Goal: Task Accomplishment & Management: Manage account settings

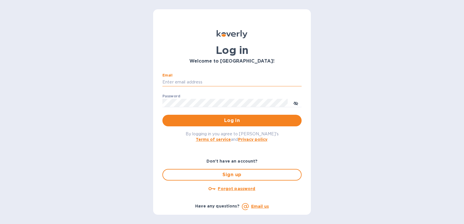
click at [174, 82] on input "Email" at bounding box center [231, 82] width 139 height 9
type input "[EMAIL_ADDRESS][DOMAIN_NAME]"
click at [162, 115] on button "Log in" at bounding box center [231, 121] width 139 height 12
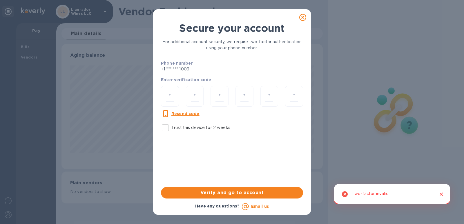
scroll to position [125, 262]
click at [167, 125] on input "Trust this device for 2 weeks" at bounding box center [165, 128] width 12 height 12
checkbox input "true"
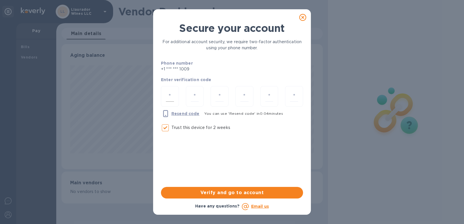
click at [167, 95] on input "number" at bounding box center [170, 96] width 8 height 11
type input "1"
type input "4"
type input "1"
type input "6"
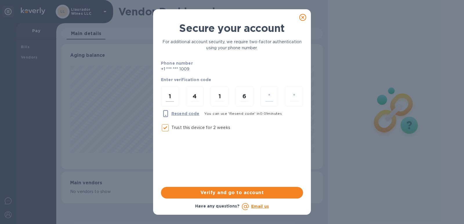
type input "0"
type input "4"
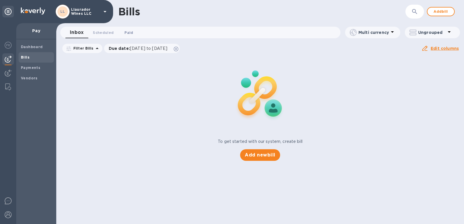
click at [127, 35] on span "Paid 0" at bounding box center [128, 33] width 9 height 6
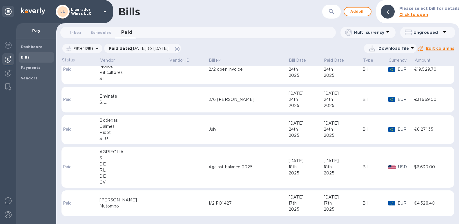
scroll to position [93, 0]
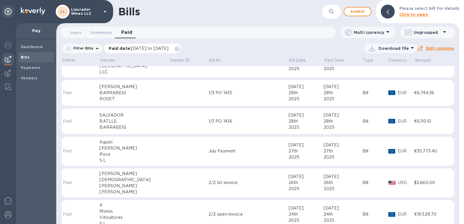
click at [167, 50] on span "07/12/2025 to 08/12/2025" at bounding box center [149, 48] width 37 height 5
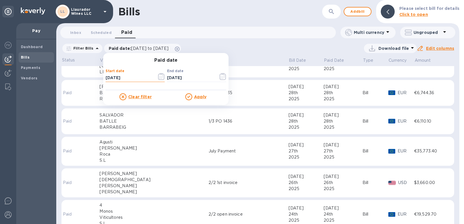
drag, startPoint x: 135, startPoint y: 79, endPoint x: 100, endPoint y: 81, distance: 35.7
click at [100, 81] on div "Bills ​ Add bill Please select bill for details Click to open Inbox 0 Scheduled…" at bounding box center [257, 112] width 403 height 224
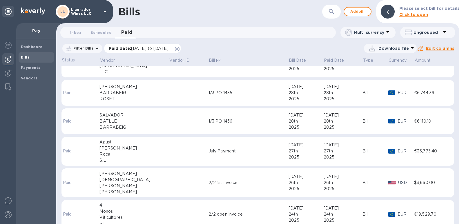
click at [169, 47] on span "07/12/2025 to 08/12/2025" at bounding box center [149, 48] width 37 height 5
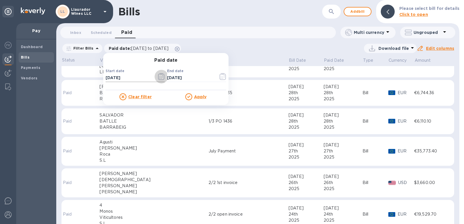
click at [162, 77] on icon "button" at bounding box center [161, 76] width 7 height 7
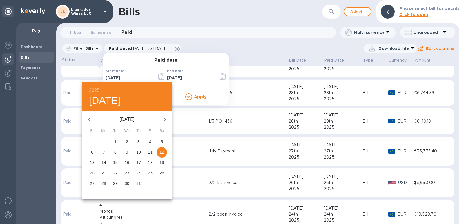
click at [89, 119] on icon "button" at bounding box center [89, 119] width 7 height 7
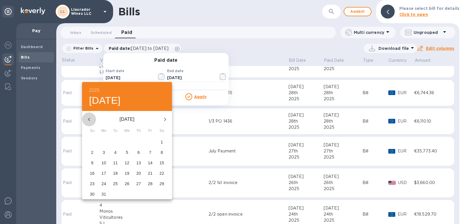
click at [89, 119] on icon "button" at bounding box center [89, 119] width 7 height 7
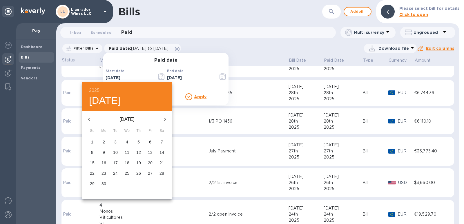
click at [89, 119] on icon "button" at bounding box center [89, 119] width 7 height 7
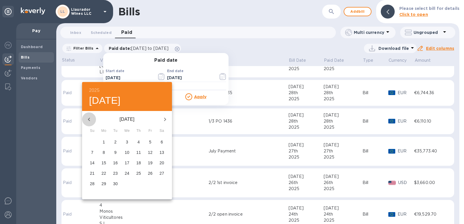
click at [89, 119] on icon "button" at bounding box center [89, 119] width 7 height 7
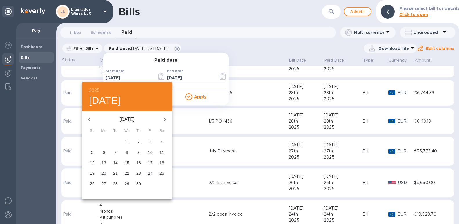
click at [89, 119] on icon "button" at bounding box center [89, 119] width 7 height 7
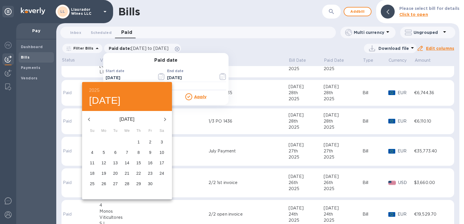
click at [89, 119] on icon "button" at bounding box center [89, 119] width 7 height 7
drag, startPoint x: 160, startPoint y: 142, endPoint x: 161, endPoint y: 122, distance: 19.2
click at [160, 141] on span "1" at bounding box center [162, 142] width 10 height 6
type input "04/01/2023"
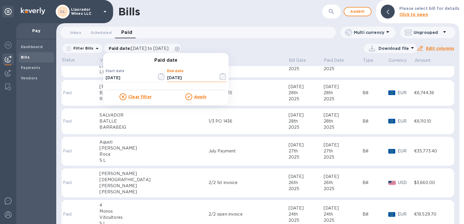
click at [192, 74] on input "08/12/2025" at bounding box center [190, 78] width 47 height 9
click at [222, 77] on icon "button" at bounding box center [222, 77] width 1 height 1
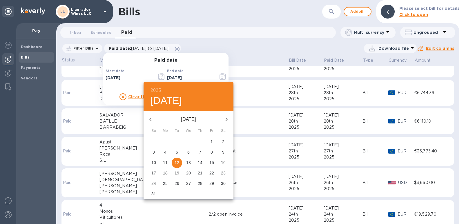
click at [149, 120] on icon "button" at bounding box center [150, 119] width 7 height 7
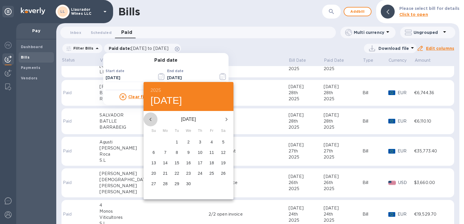
click at [149, 120] on icon "button" at bounding box center [150, 119] width 7 height 7
click at [156, 88] on h6 "2025" at bounding box center [156, 90] width 10 height 8
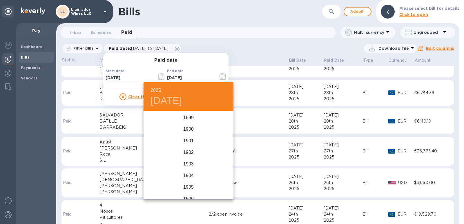
scroll to position [1427, 0]
click at [187, 129] on div "2023" at bounding box center [189, 130] width 90 height 12
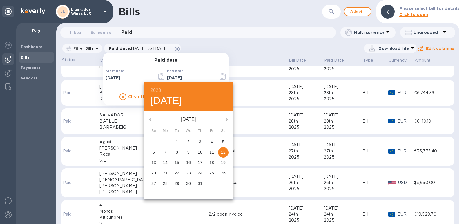
click at [226, 120] on icon "button" at bounding box center [226, 119] width 7 height 7
click at [225, 118] on icon "button" at bounding box center [226, 119] width 7 height 7
click at [177, 182] on p "31" at bounding box center [177, 184] width 5 height 6
type input "10/31/2023"
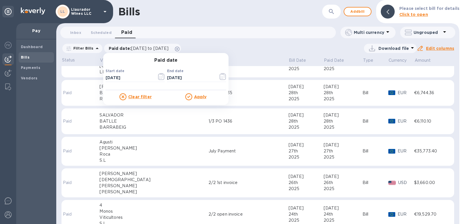
click at [199, 99] on u "Apply" at bounding box center [200, 97] width 13 height 5
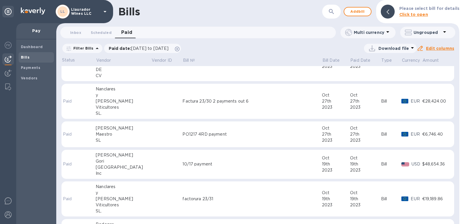
scroll to position [0, 0]
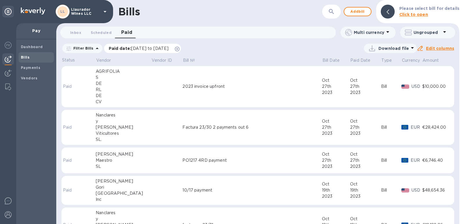
click at [169, 48] on span "04/01/2023 to 10/31/2023" at bounding box center [149, 48] width 37 height 5
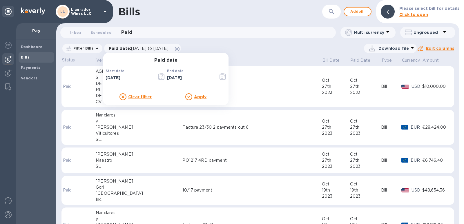
click at [222, 77] on icon "button" at bounding box center [223, 76] width 7 height 7
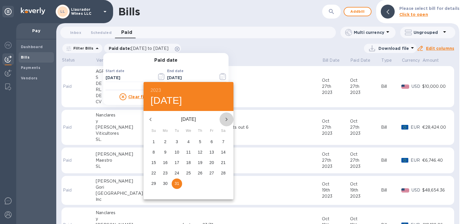
click at [226, 120] on icon "button" at bounding box center [227, 119] width 2 height 3
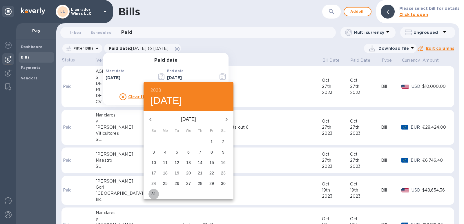
click at [151, 193] on p "31" at bounding box center [153, 194] width 5 height 6
type input "03/31/2024"
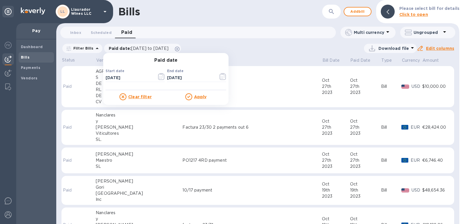
click at [199, 97] on u "Apply" at bounding box center [200, 97] width 13 height 5
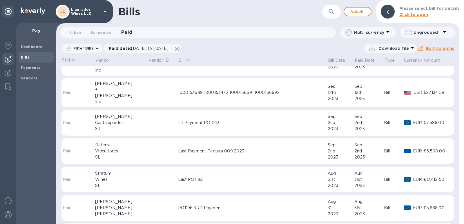
scroll to position [3115, 0]
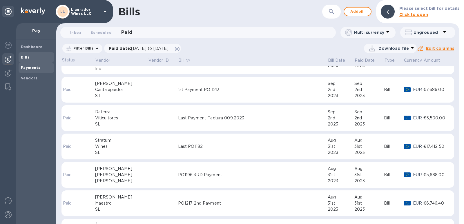
click at [25, 68] on b "Payments" at bounding box center [30, 68] width 19 height 4
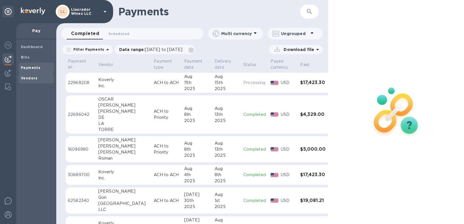
click at [31, 82] on div "Vendors" at bounding box center [36, 78] width 35 height 10
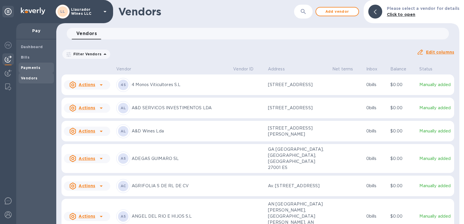
click at [27, 66] on b "Payments" at bounding box center [30, 68] width 19 height 4
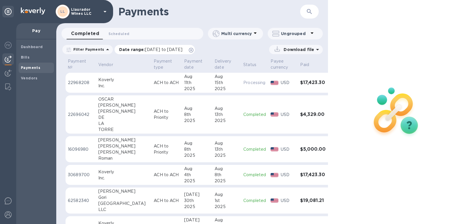
click at [182, 48] on span "07/12/2025 to 08/13/2025" at bounding box center [163, 49] width 37 height 5
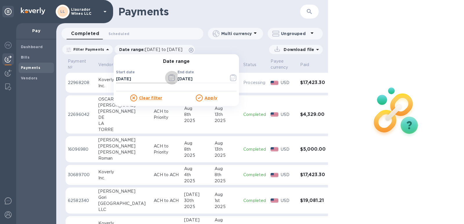
click at [171, 79] on icon "button" at bounding box center [172, 77] width 7 height 7
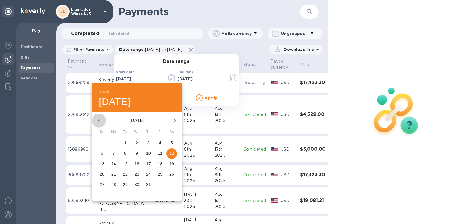
click at [95, 119] on button "button" at bounding box center [99, 121] width 14 height 14
click at [98, 121] on icon "button" at bounding box center [98, 120] width 7 height 7
click at [124, 185] on p "27" at bounding box center [125, 185] width 5 height 6
type input "05/27/2025"
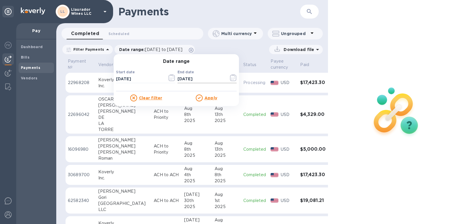
click at [232, 79] on icon "button" at bounding box center [233, 77] width 7 height 7
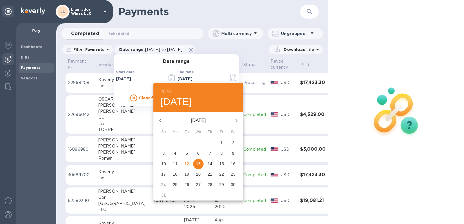
click at [162, 120] on icon "button" at bounding box center [160, 120] width 7 height 7
drag, startPoint x: 162, startPoint y: 120, endPoint x: 196, endPoint y: 144, distance: 41.6
click at [196, 144] on div "July 2025 Su Mo Tu We Th Fr Sa 29 30 1 2 3 4 5 6 7 8 9 10 11 12 13 14 15 16 17 …" at bounding box center [198, 156] width 90 height 88
click at [196, 144] on span "2" at bounding box center [198, 143] width 10 height 6
type input "07/02/2025"
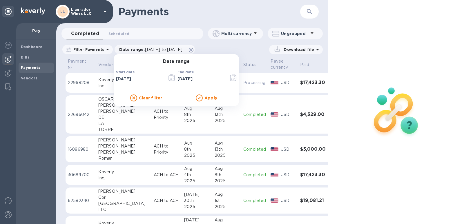
click at [205, 101] on div "Apply" at bounding box center [206, 98] width 60 height 7
click at [206, 99] on u "Apply" at bounding box center [211, 98] width 13 height 5
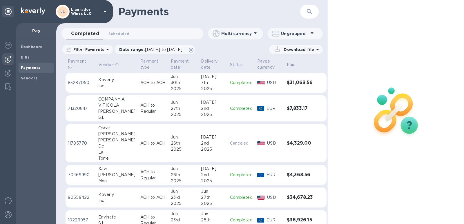
click at [105, 67] on p "Vendor" at bounding box center [105, 65] width 15 height 6
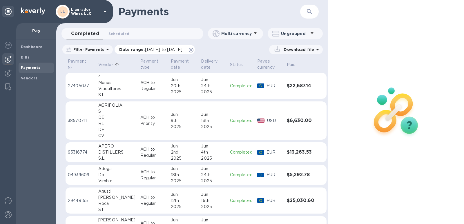
click at [155, 47] on p "Date range : 05/27/2025 to 07/02/2025" at bounding box center [152, 50] width 66 height 6
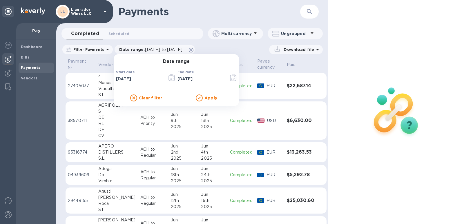
drag, startPoint x: 97, startPoint y: 68, endPoint x: 100, endPoint y: 66, distance: 3.4
click at [97, 68] on th "Vendor" at bounding box center [117, 64] width 42 height 15
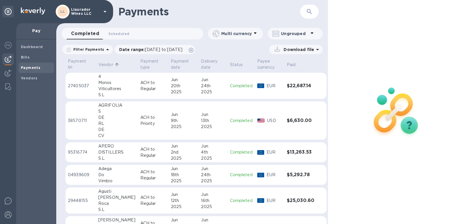
click at [106, 64] on p "Vendor" at bounding box center [105, 65] width 15 height 6
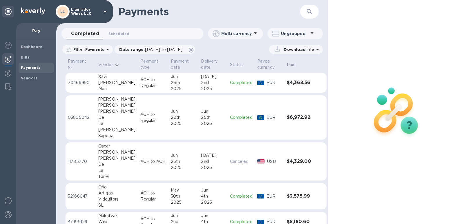
click at [106, 64] on p "Vendor" at bounding box center [105, 65] width 15 height 6
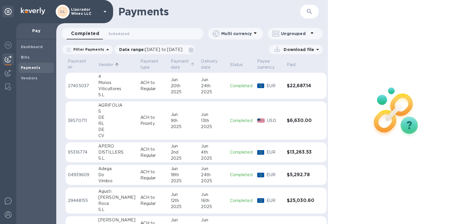
click at [171, 65] on p "Payment date" at bounding box center [180, 64] width 18 height 12
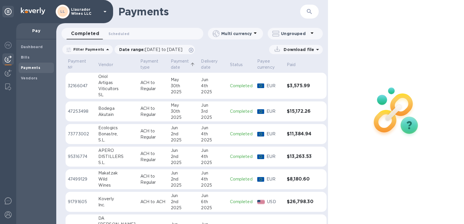
click at [171, 62] on p "Payment date" at bounding box center [180, 64] width 18 height 12
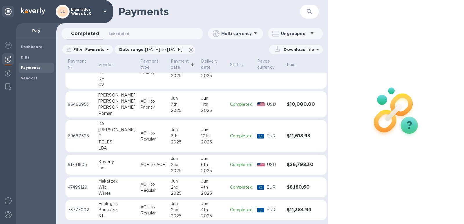
scroll to position [408, 0]
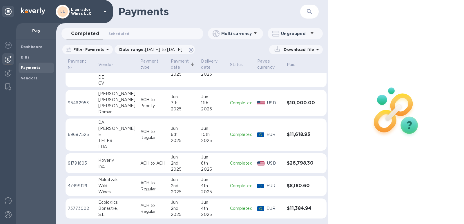
click at [104, 210] on div "Bonastre," at bounding box center [116, 209] width 37 height 6
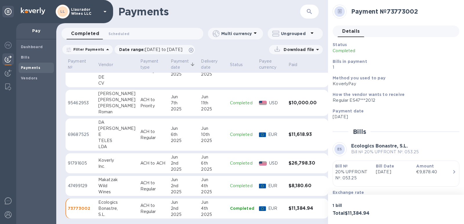
scroll to position [44, 0]
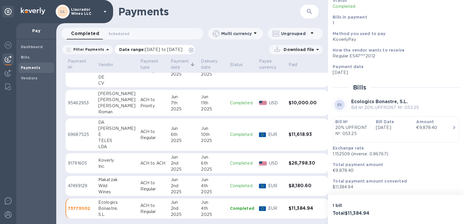
click at [157, 49] on span "05/27/2025 to 07/02/2025" at bounding box center [163, 49] width 37 height 5
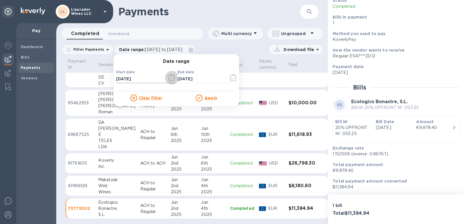
click at [169, 79] on icon "button" at bounding box center [172, 77] width 7 height 7
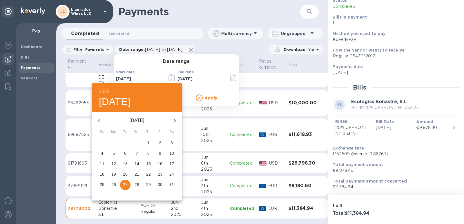
click at [147, 175] on p "22" at bounding box center [148, 174] width 5 height 6
type input "05/22/2025"
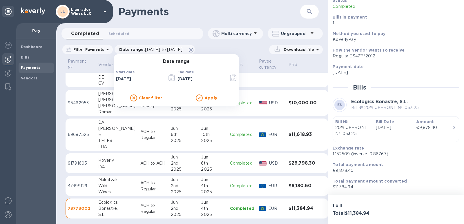
click at [200, 99] on div at bounding box center [200, 98] width 9 height 7
click at [207, 97] on u "Apply" at bounding box center [211, 98] width 13 height 5
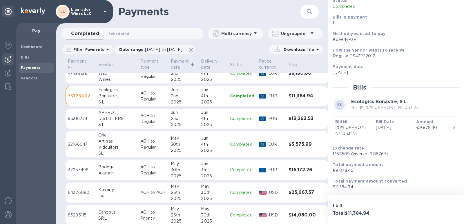
scroll to position [491, 0]
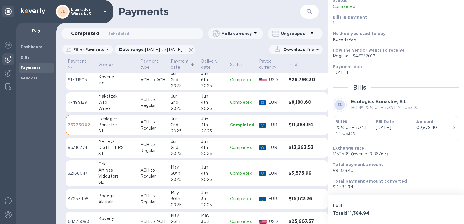
click at [171, 147] on div "2nd" at bounding box center [184, 148] width 26 height 6
click at [101, 125] on div "Bonastre," at bounding box center [116, 125] width 37 height 6
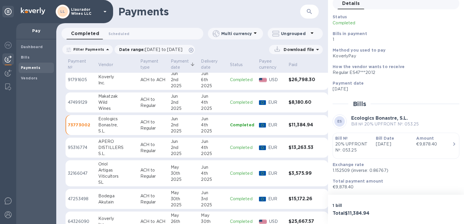
scroll to position [44, 0]
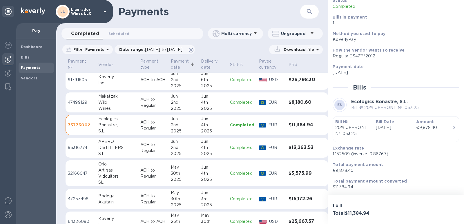
click at [103, 105] on div "Wild" at bounding box center [116, 103] width 37 height 6
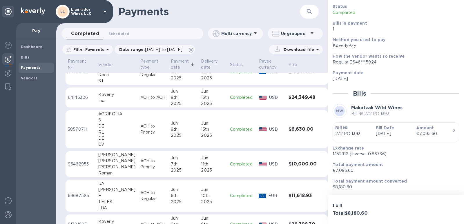
scroll to position [346, 0]
click at [102, 198] on div "E" at bounding box center [116, 196] width 37 height 6
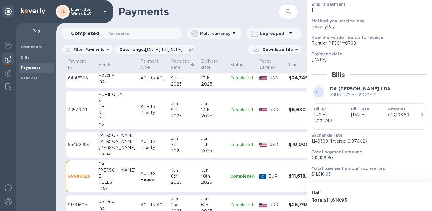
scroll to position [404, 0]
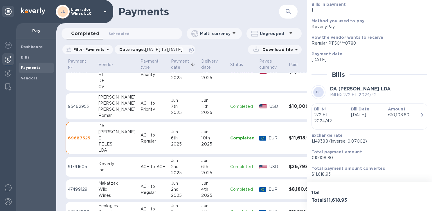
click at [111, 107] on div "Pino" at bounding box center [116, 109] width 37 height 6
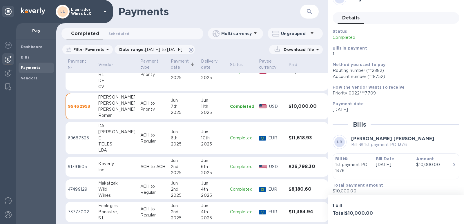
scroll to position [17, 0]
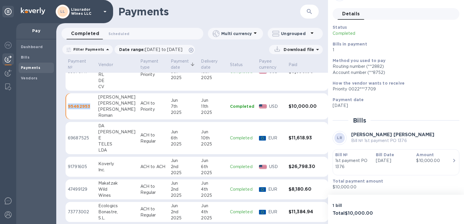
drag, startPoint x: 91, startPoint y: 109, endPoint x: 68, endPoint y: 111, distance: 23.0
click at [68, 109] on td "95462953" at bounding box center [81, 106] width 30 height 26
copy p "95462953"
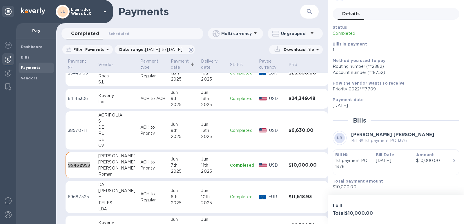
scroll to position [317, 0]
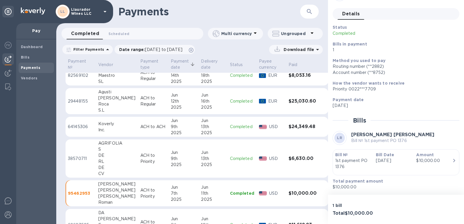
click at [109, 153] on div "DE" at bounding box center [116, 156] width 37 height 6
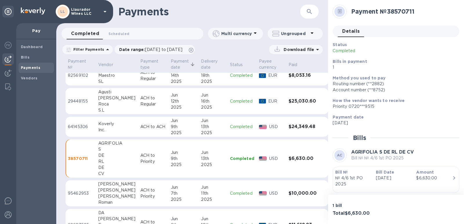
scroll to position [17, 0]
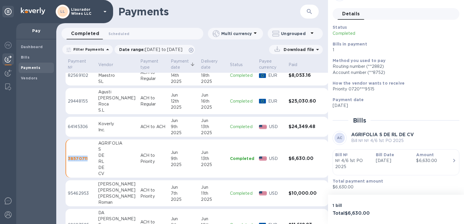
drag, startPoint x: 89, startPoint y: 159, endPoint x: 68, endPoint y: 163, distance: 21.3
click at [68, 162] on td "38570711" at bounding box center [81, 159] width 30 height 39
copy p "38570711"
click at [103, 101] on div "Torello" at bounding box center [116, 98] width 37 height 6
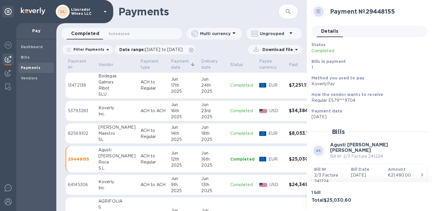
scroll to position [57, 0]
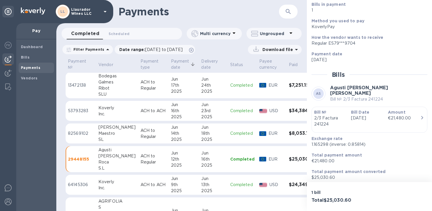
click at [101, 134] on div "Maestro" at bounding box center [116, 134] width 37 height 6
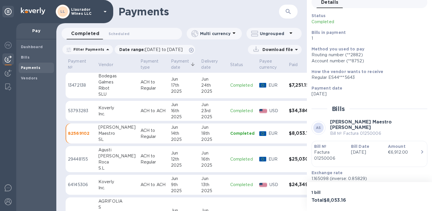
scroll to position [58, 0]
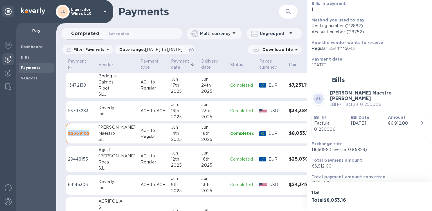
drag, startPoint x: 83, startPoint y: 135, endPoint x: 67, endPoint y: 135, distance: 16.6
click at [67, 135] on td "82569102" at bounding box center [81, 134] width 30 height 20
copy p "82569102"
click at [102, 86] on div "Ribot" at bounding box center [116, 88] width 37 height 6
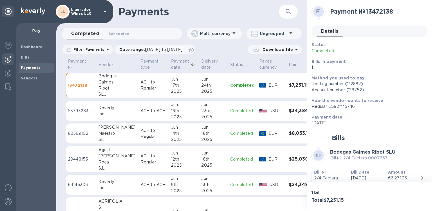
scroll to position [58, 0]
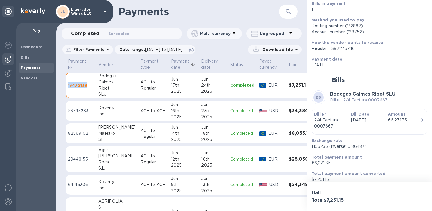
drag, startPoint x: 87, startPoint y: 86, endPoint x: 68, endPoint y: 87, distance: 19.8
click at [68, 87] on td "13472138" at bounding box center [81, 85] width 30 height 26
copy p "13472138"
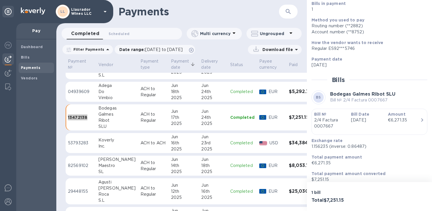
scroll to position [201, 0]
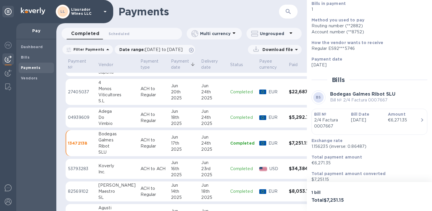
click at [89, 115] on p "04939609" at bounding box center [81, 118] width 26 height 6
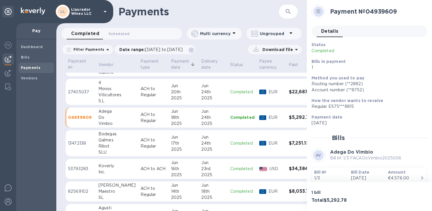
click at [97, 143] on td "Bodegas Galmes Ribot SLU" at bounding box center [117, 143] width 42 height 26
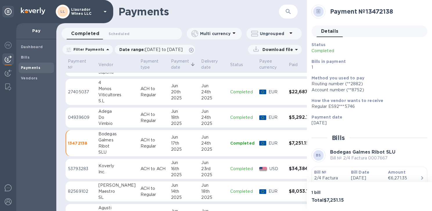
click at [102, 119] on div "Do" at bounding box center [116, 118] width 37 height 6
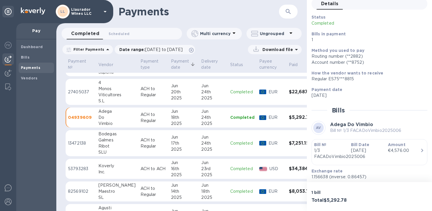
scroll to position [63, 0]
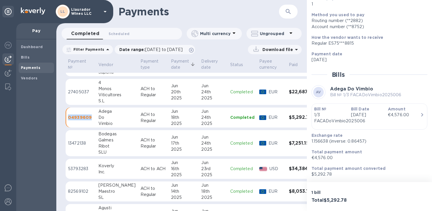
drag, startPoint x: 74, startPoint y: 118, endPoint x: 67, endPoint y: 119, distance: 6.7
click at [67, 119] on td "04939609" at bounding box center [81, 118] width 30 height 20
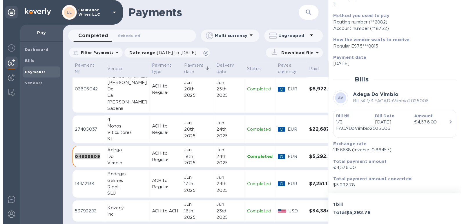
scroll to position [143, 0]
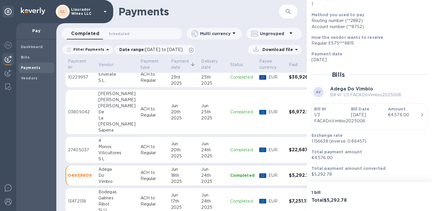
click at [102, 150] on div "Viticultores" at bounding box center [116, 153] width 37 height 6
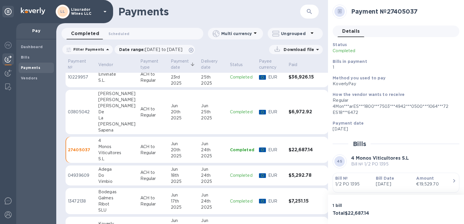
scroll to position [50, 0]
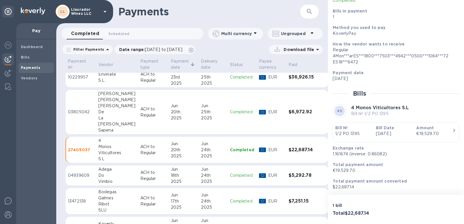
click at [105, 110] on div "De" at bounding box center [116, 112] width 37 height 6
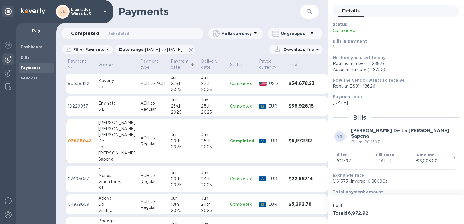
scroll to position [44, 0]
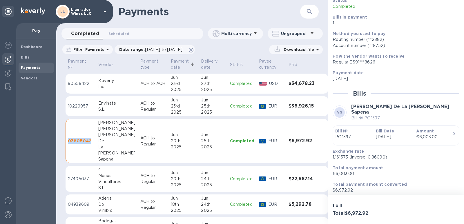
drag, startPoint x: 91, startPoint y: 142, endPoint x: 68, endPoint y: 144, distance: 23.9
click at [68, 143] on td "03805042" at bounding box center [81, 141] width 30 height 45
copy p "03805042"
click at [104, 107] on div "S.L." at bounding box center [116, 109] width 37 height 6
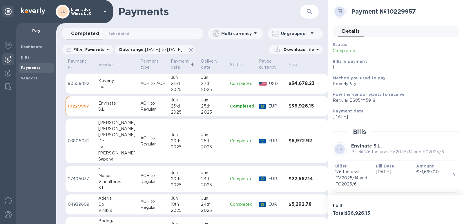
drag, startPoint x: 408, startPoint y: 199, endPoint x: 352, endPoint y: 192, distance: 56.8
click at [408, 199] on div "1 bill Total $36,926.15" at bounding box center [396, 209] width 136 height 29
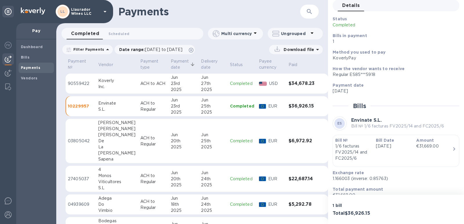
scroll to position [50, 0]
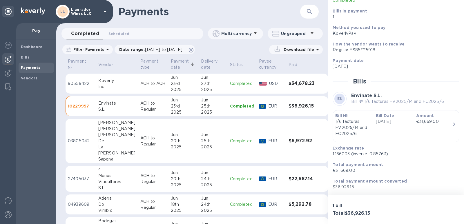
click at [398, 207] on div "1 bill Total $36,926.15" at bounding box center [396, 209] width 136 height 29
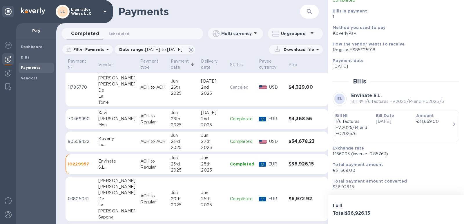
click at [106, 118] on div "Padro" at bounding box center [116, 119] width 37 height 6
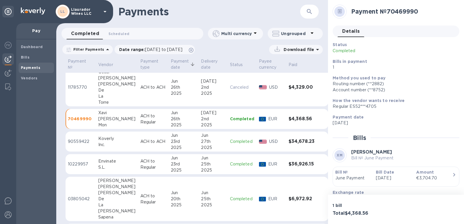
drag, startPoint x: 27, startPoint y: 79, endPoint x: 28, endPoint y: 109, distance: 29.9
click at [28, 109] on div "Dashboard Bills Payments Vendors" at bounding box center [36, 131] width 40 height 185
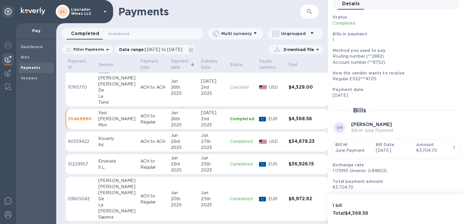
scroll to position [44, 0]
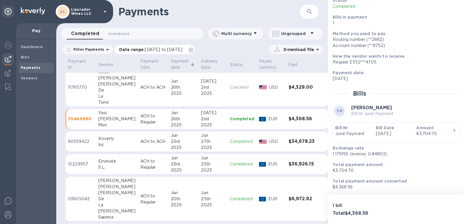
click at [182, 52] on span "05/22/2025 to 07/02/2025" at bounding box center [163, 49] width 37 height 5
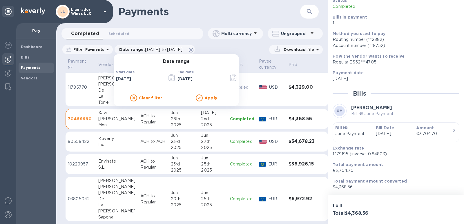
click at [170, 79] on icon "button" at bounding box center [170, 78] width 1 height 1
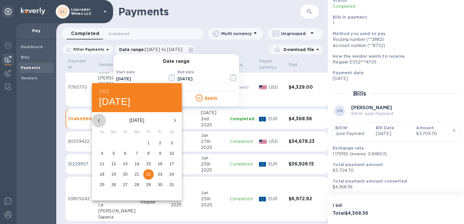
click at [100, 123] on icon "button" at bounding box center [98, 120] width 7 height 7
click at [100, 122] on icon "button" at bounding box center [98, 120] width 7 height 7
click at [112, 153] on span "3" at bounding box center [114, 154] width 10 height 6
type input "02/03/2025"
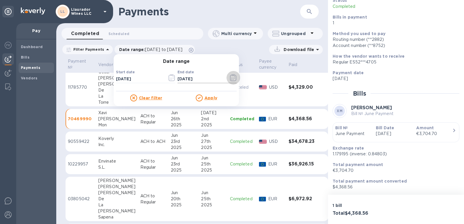
click at [231, 78] on icon "button" at bounding box center [233, 77] width 7 height 7
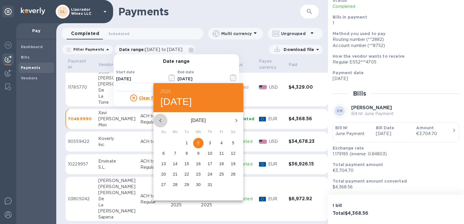
click at [158, 121] on icon "button" at bounding box center [160, 120] width 7 height 7
click at [158, 122] on icon "button" at bounding box center [160, 120] width 7 height 7
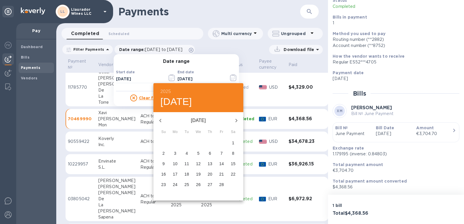
click at [185, 154] on span "4" at bounding box center [187, 154] width 10 height 6
type input "02/04/2025"
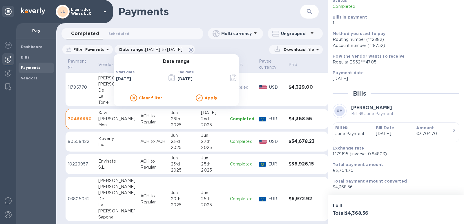
click at [211, 101] on div "Apply" at bounding box center [206, 98] width 60 height 7
click at [207, 97] on u "Apply" at bounding box center [211, 98] width 13 height 5
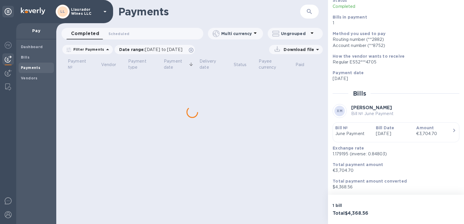
scroll to position [0, 0]
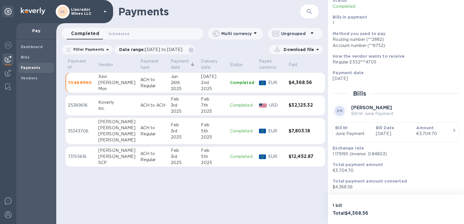
click at [102, 81] on div "Padro" at bounding box center [116, 83] width 37 height 6
click at [23, 77] on b "Vendors" at bounding box center [29, 78] width 17 height 4
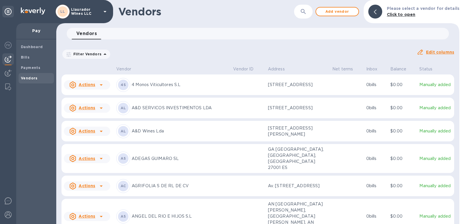
click at [99, 84] on icon at bounding box center [101, 85] width 7 height 7
click at [98, 84] on div at bounding box center [232, 112] width 464 height 224
click at [166, 43] on div "Filter Vendors Auto pay: All Edit columns" at bounding box center [257, 52] width 397 height 20
click at [22, 60] on span "Bills" at bounding box center [25, 58] width 9 height 6
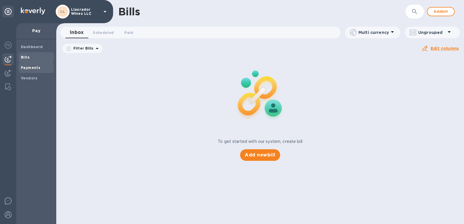
click at [26, 67] on b "Payments" at bounding box center [30, 68] width 19 height 4
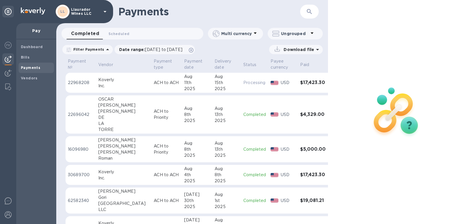
click at [309, 35] on icon at bounding box center [312, 33] width 7 height 7
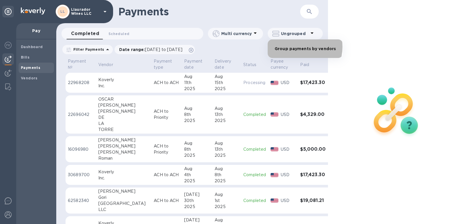
click at [297, 47] on li "Group payments by vendors" at bounding box center [305, 48] width 75 height 19
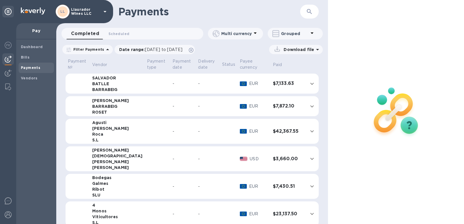
scroll to position [209, 0]
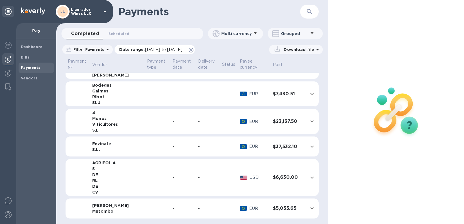
click at [182, 52] on span "07/12/2025 to 08/13/2025" at bounding box center [163, 49] width 37 height 5
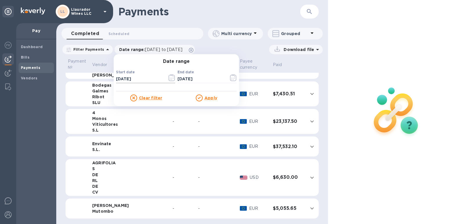
click at [169, 78] on icon "button" at bounding box center [172, 77] width 7 height 7
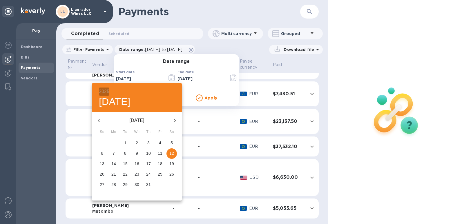
click at [108, 92] on h6 "2025" at bounding box center [104, 92] width 10 height 8
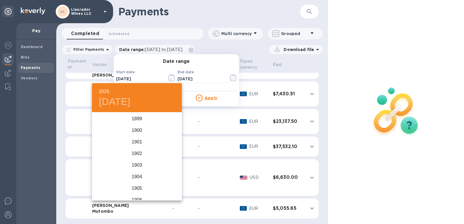
scroll to position [1427, 0]
click at [133, 140] on div "2024" at bounding box center [137, 142] width 90 height 12
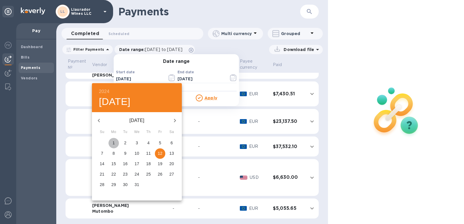
click at [111, 144] on span "1" at bounding box center [114, 143] width 10 height 6
type input "07/01/2024"
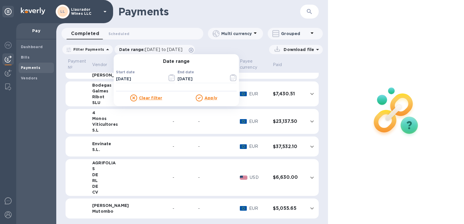
click at [210, 98] on u "Apply" at bounding box center [211, 98] width 13 height 5
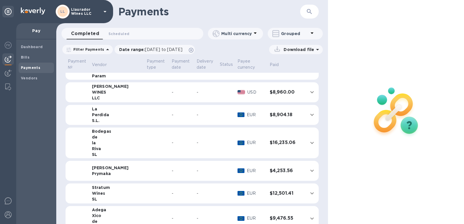
scroll to position [1944, 0]
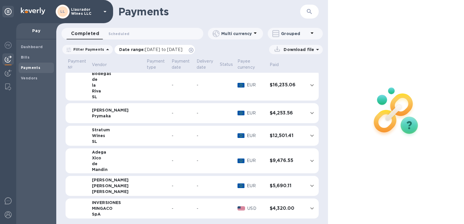
click at [172, 49] on span "07/01/2024 to 08/13/2025" at bounding box center [163, 49] width 37 height 5
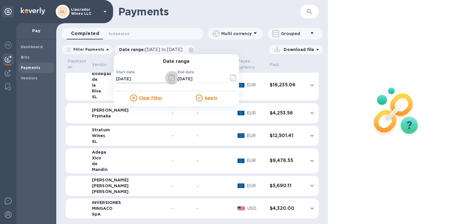
click at [169, 78] on icon "button" at bounding box center [172, 77] width 7 height 7
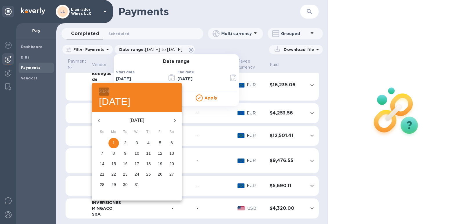
click at [107, 92] on h6 "2024" at bounding box center [104, 92] width 10 height 8
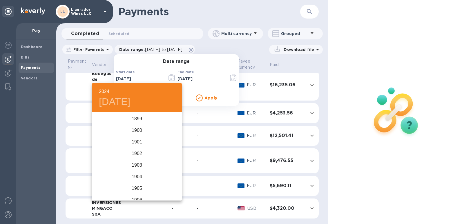
scroll to position [1416, 0]
click at [138, 142] on div "2023" at bounding box center [137, 142] width 90 height 12
type input "07/01/2023"
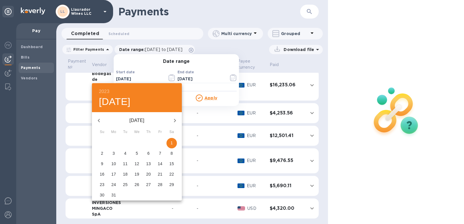
click at [174, 143] on span "1" at bounding box center [172, 143] width 10 height 6
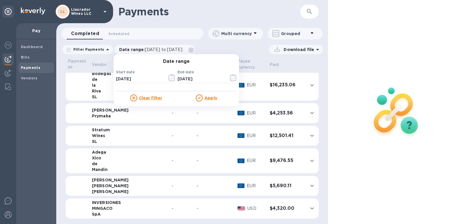
click at [209, 98] on u "Apply" at bounding box center [211, 98] width 13 height 5
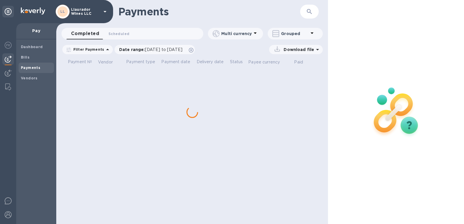
scroll to position [0, 0]
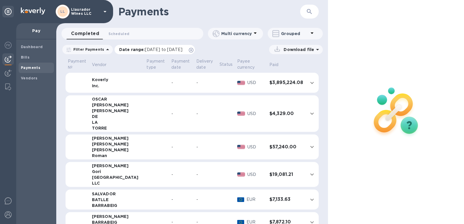
click at [182, 52] on span "07/01/2023 to 08/13/2025" at bounding box center [163, 49] width 37 height 5
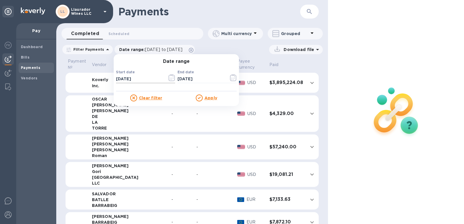
click at [169, 76] on icon "button" at bounding box center [172, 77] width 7 height 7
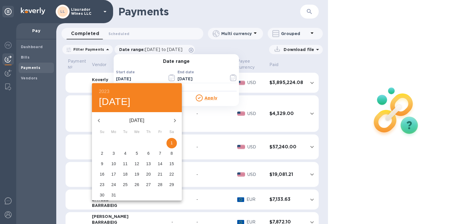
click at [97, 118] on icon "button" at bounding box center [98, 120] width 7 height 7
click at [144, 143] on span "1" at bounding box center [148, 143] width 10 height 6
type input "06/01/2023"
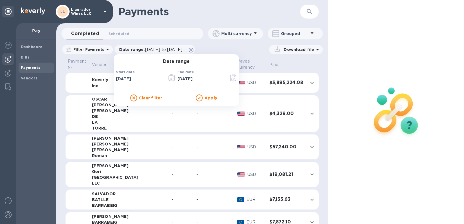
click at [222, 72] on div "End date 08/13/2025 ​" at bounding box center [207, 80] width 59 height 21
click at [231, 77] on icon "button" at bounding box center [233, 77] width 7 height 7
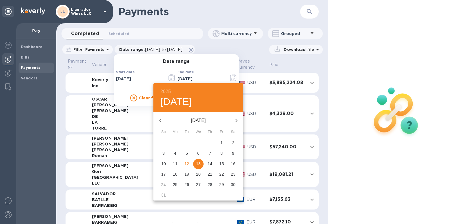
click at [170, 91] on h6 "2025" at bounding box center [165, 92] width 10 height 8
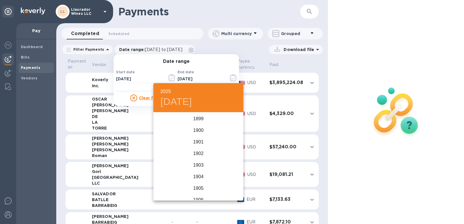
scroll to position [1427, 0]
click at [197, 130] on div "2023" at bounding box center [198, 131] width 90 height 12
type input "08/13/2023"
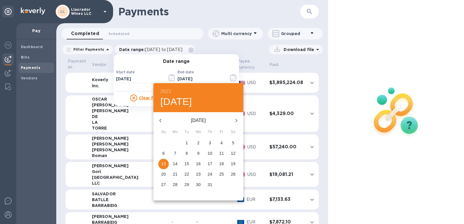
click at [164, 164] on p "13" at bounding box center [163, 164] width 5 height 6
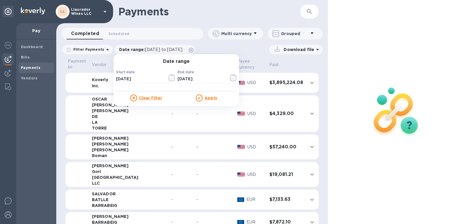
click at [205, 100] on u "Apply" at bounding box center [211, 98] width 13 height 5
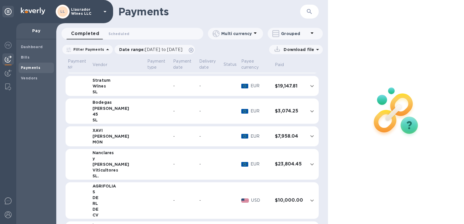
scroll to position [541, 0]
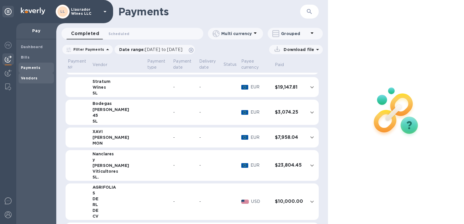
click at [33, 77] on b "Vendors" at bounding box center [29, 78] width 17 height 4
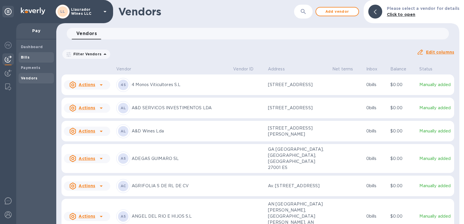
click at [25, 57] on b "Bills" at bounding box center [25, 57] width 9 height 4
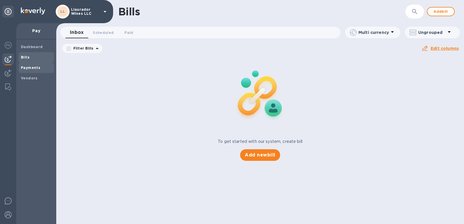
click at [36, 68] on b "Payments" at bounding box center [30, 68] width 19 height 4
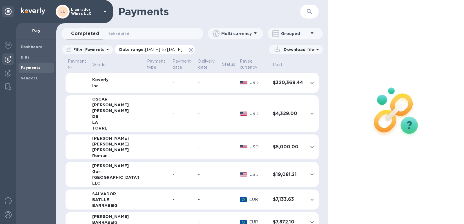
click at [156, 51] on span "07/12/2025 to 08/13/2025" at bounding box center [163, 49] width 37 height 5
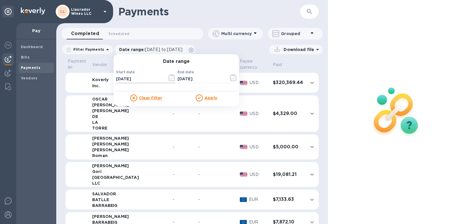
click at [169, 78] on icon "button" at bounding box center [172, 77] width 7 height 7
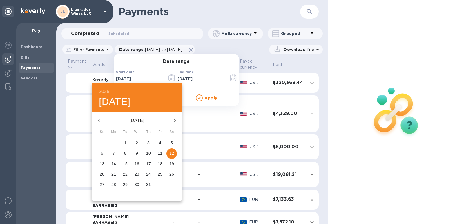
click at [97, 117] on icon "button" at bounding box center [98, 120] width 7 height 7
click at [97, 121] on icon "button" at bounding box center [98, 120] width 7 height 7
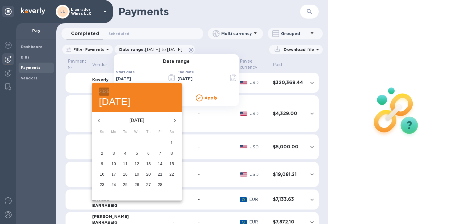
click at [104, 91] on h6 "2025" at bounding box center [104, 92] width 10 height 8
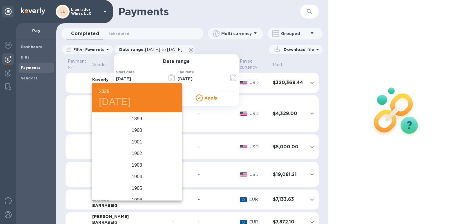
scroll to position [1427, 0]
click at [138, 132] on div "2023" at bounding box center [137, 131] width 90 height 12
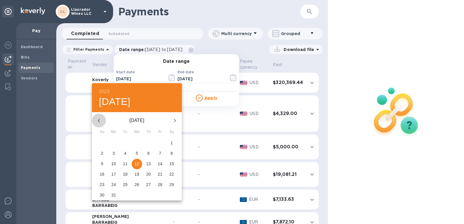
click at [100, 121] on icon "button" at bounding box center [98, 120] width 7 height 7
click at [100, 175] on p "18" at bounding box center [102, 174] width 5 height 6
type input "06/18/2023"
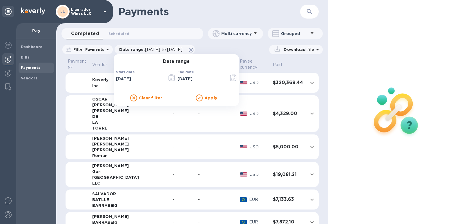
click at [196, 79] on input "08/13/2025" at bounding box center [201, 79] width 47 height 9
click at [230, 79] on icon "button" at bounding box center [233, 77] width 6 height 7
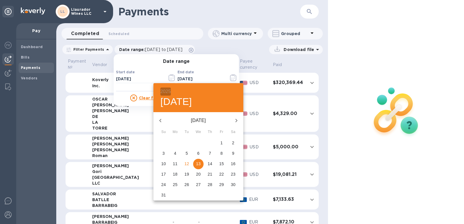
click at [166, 92] on h6 "2025" at bounding box center [165, 92] width 10 height 8
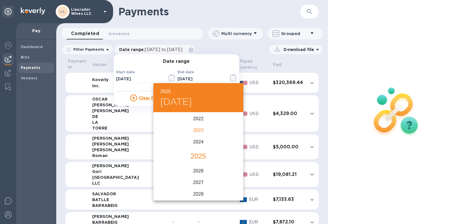
click at [198, 129] on div "2023" at bounding box center [198, 131] width 90 height 12
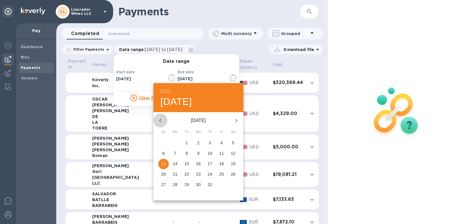
click at [160, 119] on icon "button" at bounding box center [160, 120] width 7 height 7
click at [220, 186] on p "30" at bounding box center [221, 185] width 5 height 6
type input "06/30/2023"
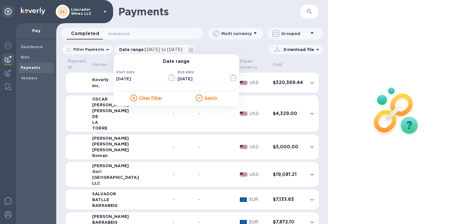
click at [206, 98] on u "Apply" at bounding box center [211, 98] width 13 height 5
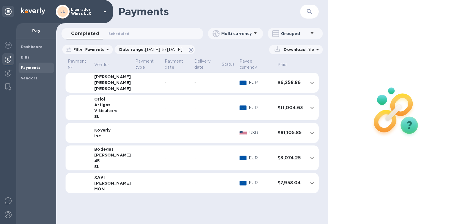
click at [106, 184] on div "PADRÓ" at bounding box center [112, 183] width 37 height 6
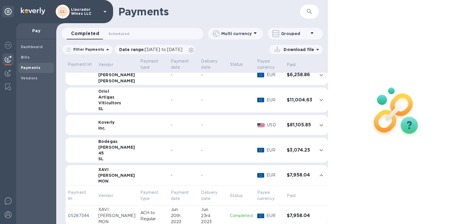
scroll to position [15, 0]
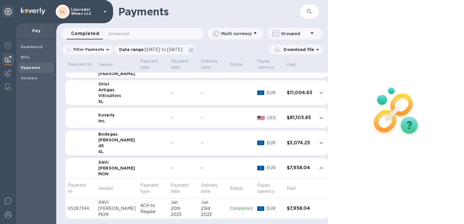
click at [140, 208] on p "ACH to Regular" at bounding box center [153, 209] width 26 height 12
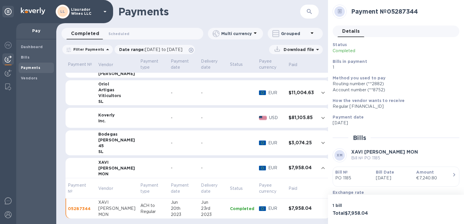
click at [29, 67] on b "Payments" at bounding box center [30, 68] width 19 height 4
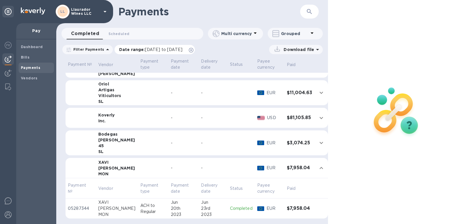
click at [181, 48] on span "06/18/2023 to 06/30/2023" at bounding box center [163, 49] width 37 height 5
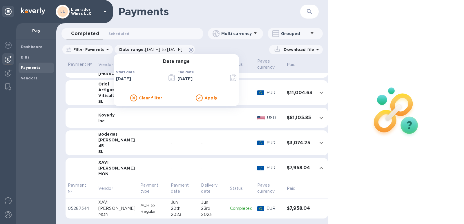
click at [170, 79] on icon "button" at bounding box center [170, 78] width 1 height 1
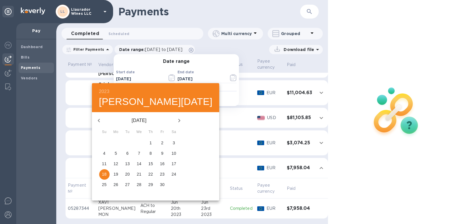
click at [102, 91] on h6 "2023" at bounding box center [104, 92] width 10 height 8
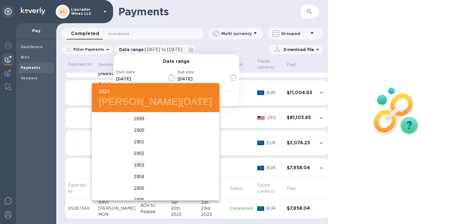
scroll to position [1404, 0]
click at [140, 183] on div "2025" at bounding box center [139, 183] width 94 height 12
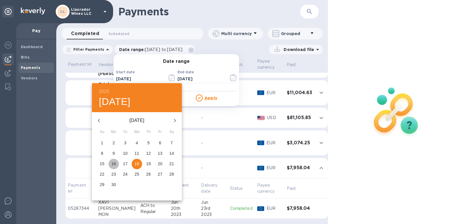
click at [114, 164] on p "16" at bounding box center [113, 164] width 5 height 6
type input "06/16/2025"
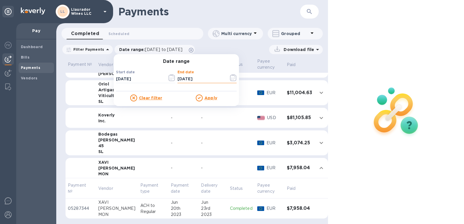
click at [208, 79] on input "06/30/2023" at bounding box center [201, 79] width 47 height 9
click at [230, 79] on icon "button" at bounding box center [233, 77] width 7 height 7
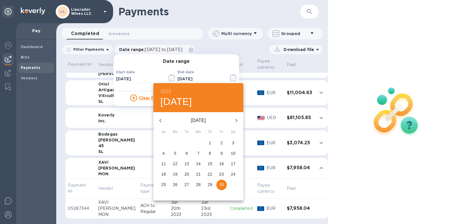
click at [166, 89] on h6 "2023" at bounding box center [165, 92] width 10 height 8
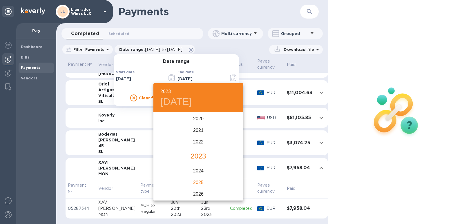
click at [197, 184] on div "2025" at bounding box center [198, 183] width 90 height 12
type input "06/30/2025"
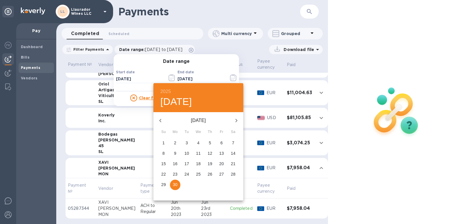
click at [174, 183] on p "30" at bounding box center [175, 185] width 5 height 6
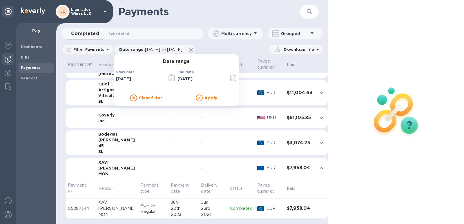
click at [210, 95] on div "Apply" at bounding box center [206, 98] width 60 height 7
click at [208, 97] on u "Apply" at bounding box center [211, 98] width 13 height 5
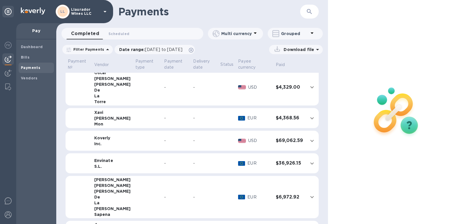
scroll to position [109, 0]
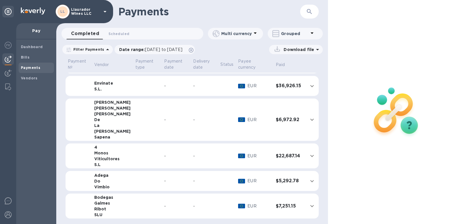
click at [298, 36] on p "Grouped" at bounding box center [295, 34] width 28 height 6
click at [295, 44] on li "Separate all payments" at bounding box center [299, 48] width 63 height 19
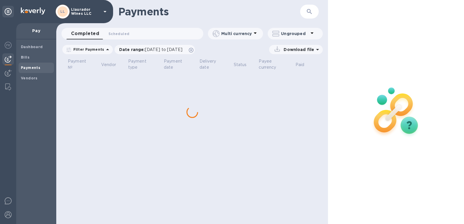
scroll to position [0, 0]
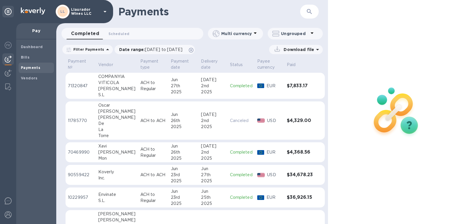
click at [101, 154] on div "Padro" at bounding box center [116, 152] width 37 height 6
